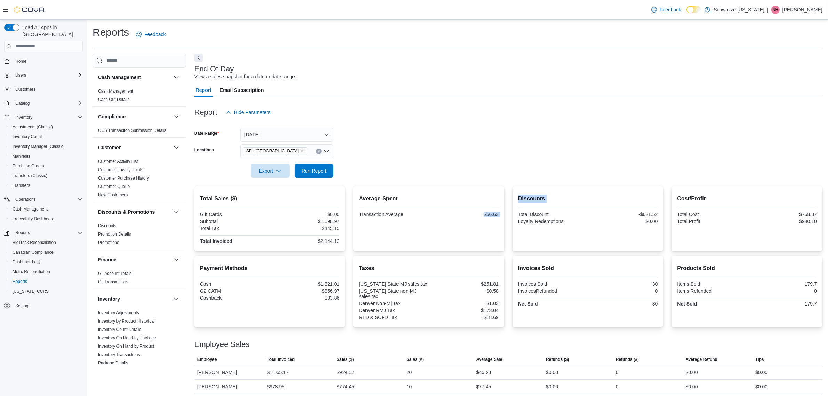
drag, startPoint x: 487, startPoint y: 214, endPoint x: 513, endPoint y: 214, distance: 26.1
click at [513, 214] on div "Total Sales ($) Gift Cards $0.00 Subtotal $1,698.97 Total Tax $445.15 Total Inv…" at bounding box center [508, 218] width 628 height 65
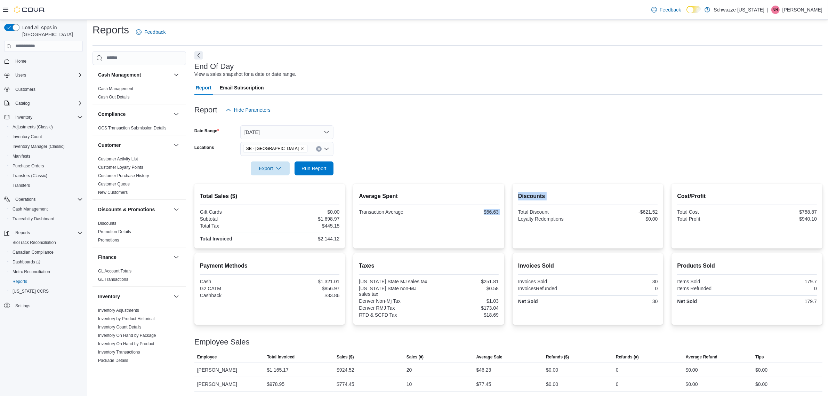
scroll to position [3, 0]
click at [286, 134] on button "[DATE]" at bounding box center [286, 132] width 93 height 14
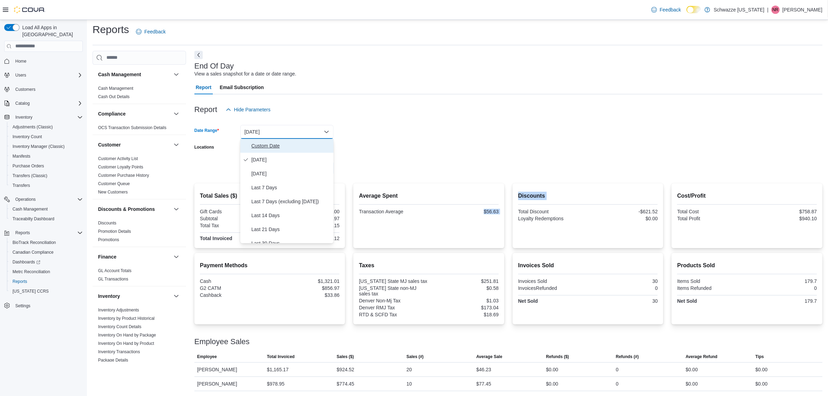
click at [255, 149] on span "Custom Date" at bounding box center [290, 146] width 79 height 8
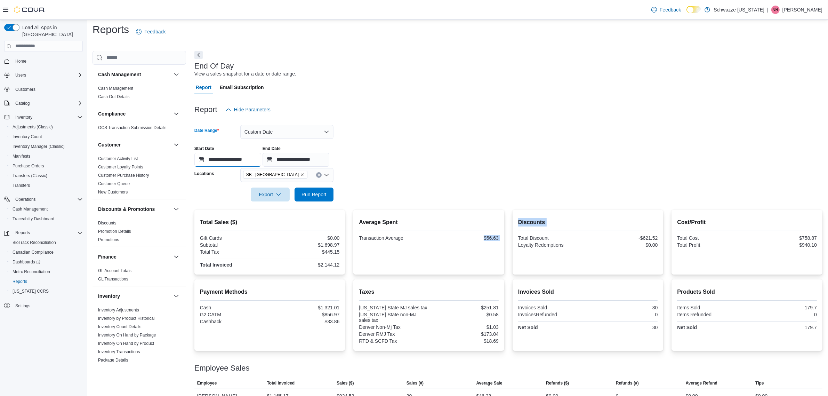
click at [244, 160] on input "**********" at bounding box center [227, 160] width 67 height 14
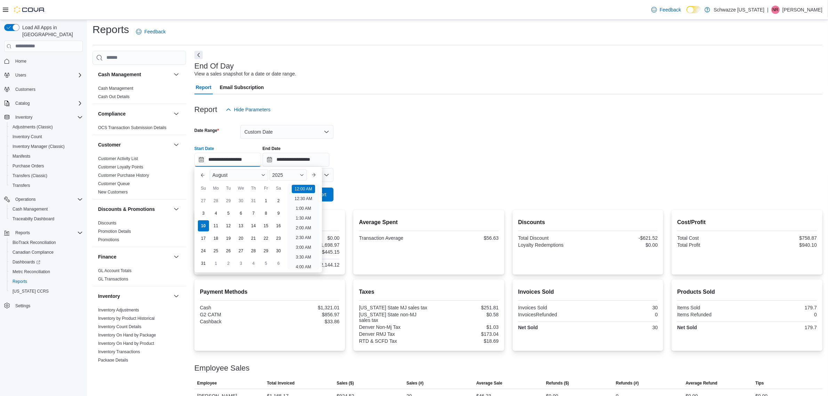
scroll to position [22, 0]
click at [270, 199] on div "1" at bounding box center [266, 200] width 12 height 12
type input "**********"
click at [312, 158] on input "**********" at bounding box center [296, 160] width 67 height 14
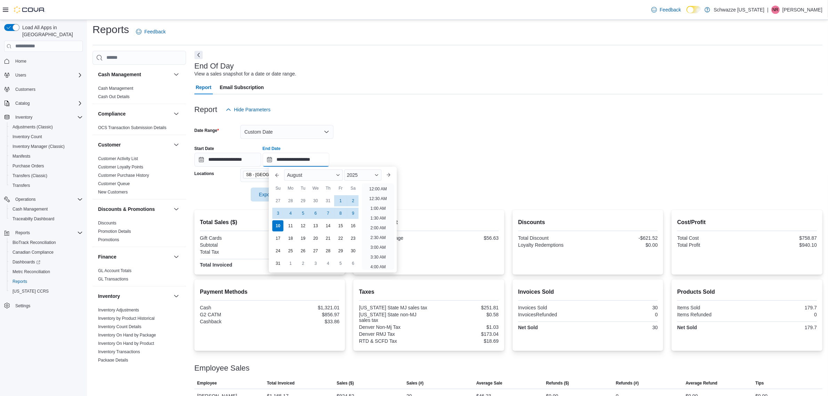
scroll to position [382, 0]
click at [349, 210] on div "9" at bounding box center [353, 213] width 12 height 12
type input "**********"
click at [402, 109] on div "Report Hide Parameters" at bounding box center [508, 110] width 628 height 14
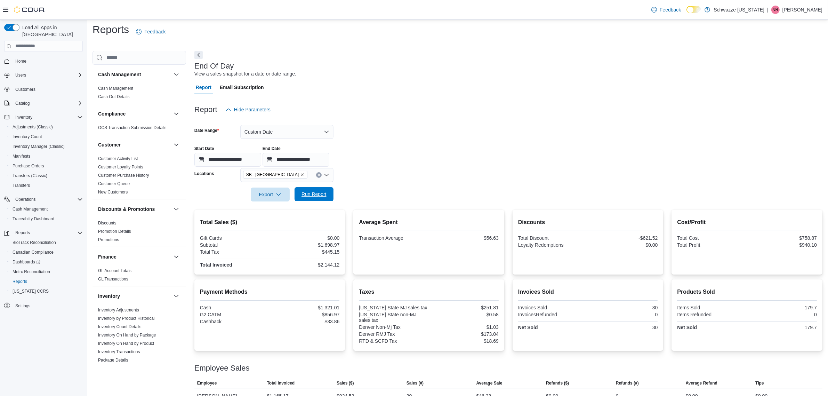
click at [314, 193] on span "Run Report" at bounding box center [314, 194] width 25 height 7
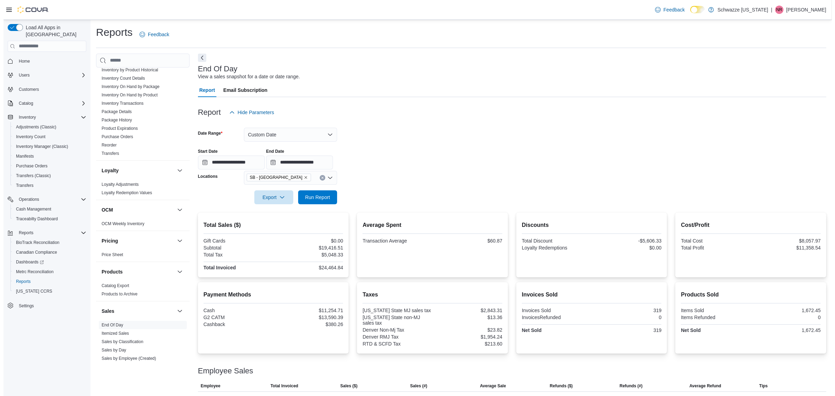
scroll to position [145, 0]
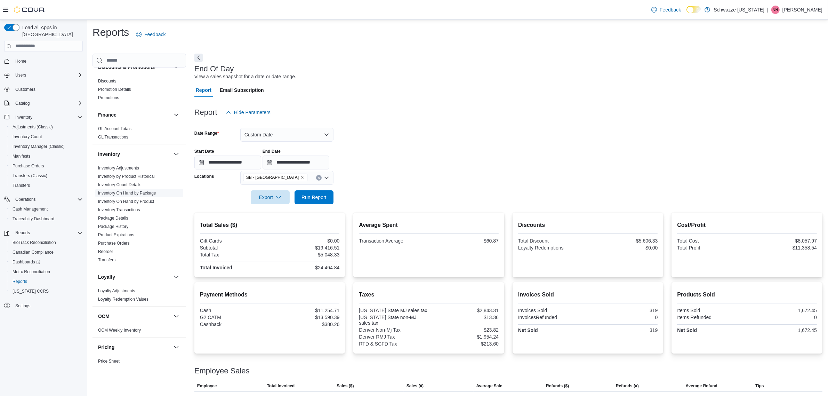
click at [145, 192] on link "Inventory On Hand by Package" at bounding box center [127, 193] width 58 height 5
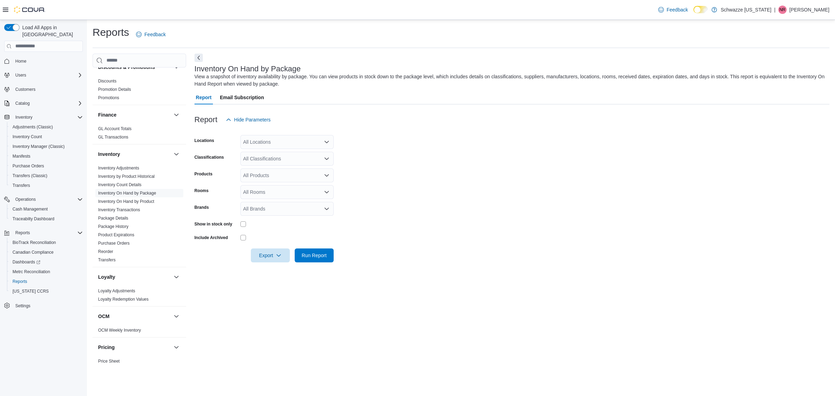
click at [307, 144] on div "All Locations" at bounding box center [286, 142] width 93 height 14
type input "****"
click at [290, 153] on span "SB - [GEOGRAPHIC_DATA]" at bounding box center [290, 153] width 62 height 7
click at [367, 154] on form "Locations SB - Highlands Classifications All Classifications Products All Produ…" at bounding box center [511, 195] width 635 height 136
click at [287, 161] on div "All Classifications" at bounding box center [286, 159] width 93 height 14
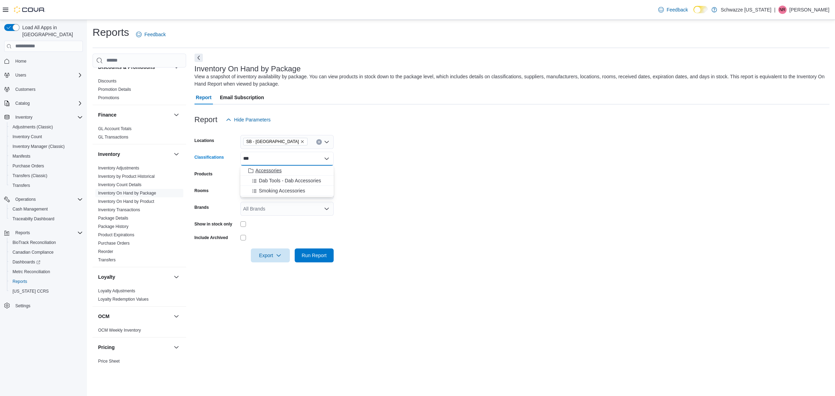
type input "***"
click at [286, 170] on div "Accessories" at bounding box center [287, 170] width 85 height 7
click at [398, 162] on form "Locations SB - Highlands Classifications Accessories Combo box. Selected. Acces…" at bounding box center [511, 195] width 635 height 136
click at [272, 253] on span "Export" at bounding box center [270, 255] width 31 height 14
click at [282, 265] on button "Export to Excel" at bounding box center [271, 269] width 40 height 14
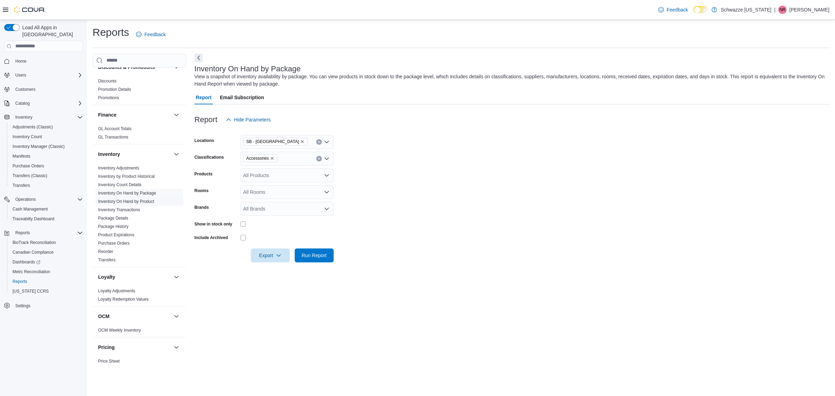
click at [144, 202] on link "Inventory On Hand by Product" at bounding box center [126, 201] width 56 height 5
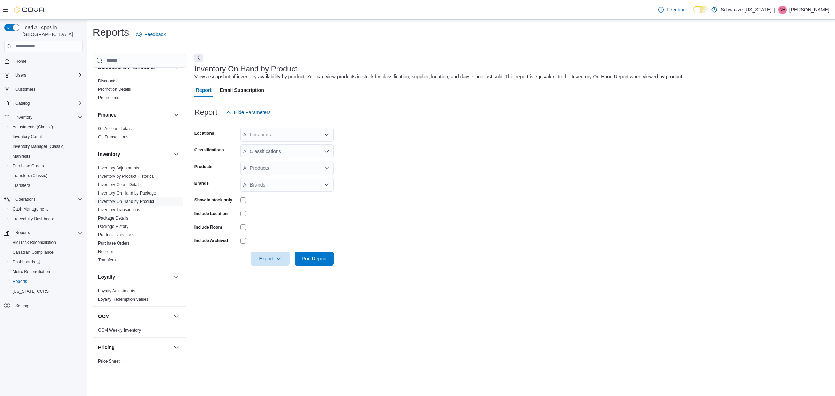
click at [262, 137] on div "All Locations" at bounding box center [286, 135] width 93 height 14
type input "****"
click at [271, 143] on span "SB - [GEOGRAPHIC_DATA]" at bounding box center [290, 146] width 62 height 7
click at [436, 152] on form "Locations SB - Highlands Classifications All Classifications Products All Produ…" at bounding box center [511, 192] width 635 height 146
click at [282, 151] on div "All Classifications" at bounding box center [286, 151] width 93 height 14
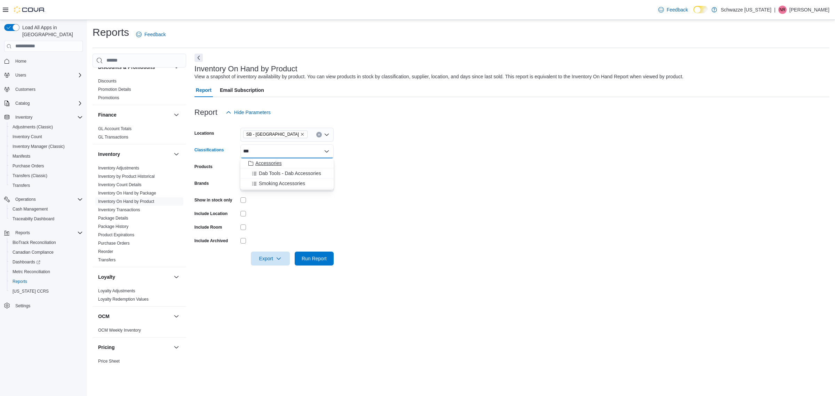
type input "***"
click at [306, 164] on div "Accessories" at bounding box center [287, 163] width 85 height 7
click at [399, 162] on form "Locations SB - Highlands Classifications Accessories Products All Products Bran…" at bounding box center [511, 192] width 635 height 146
click at [267, 260] on span "Export" at bounding box center [270, 258] width 31 height 14
click at [284, 274] on span "Export to Excel" at bounding box center [271, 272] width 31 height 6
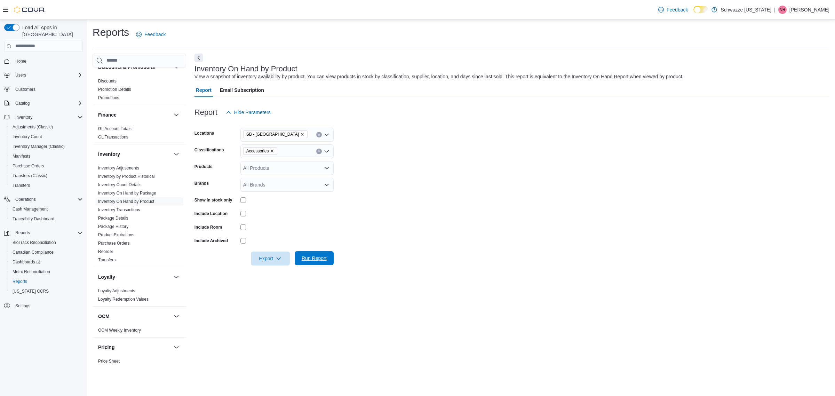
click at [323, 251] on span "Run Report" at bounding box center [314, 258] width 31 height 14
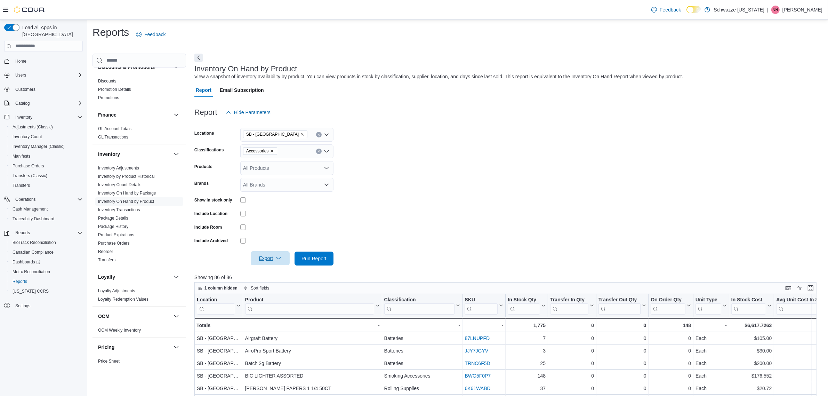
click at [277, 260] on icon "button" at bounding box center [279, 258] width 6 height 6
click at [279, 277] on button "Export to Excel" at bounding box center [271, 272] width 40 height 14
